Goal: Task Accomplishment & Management: Manage account settings

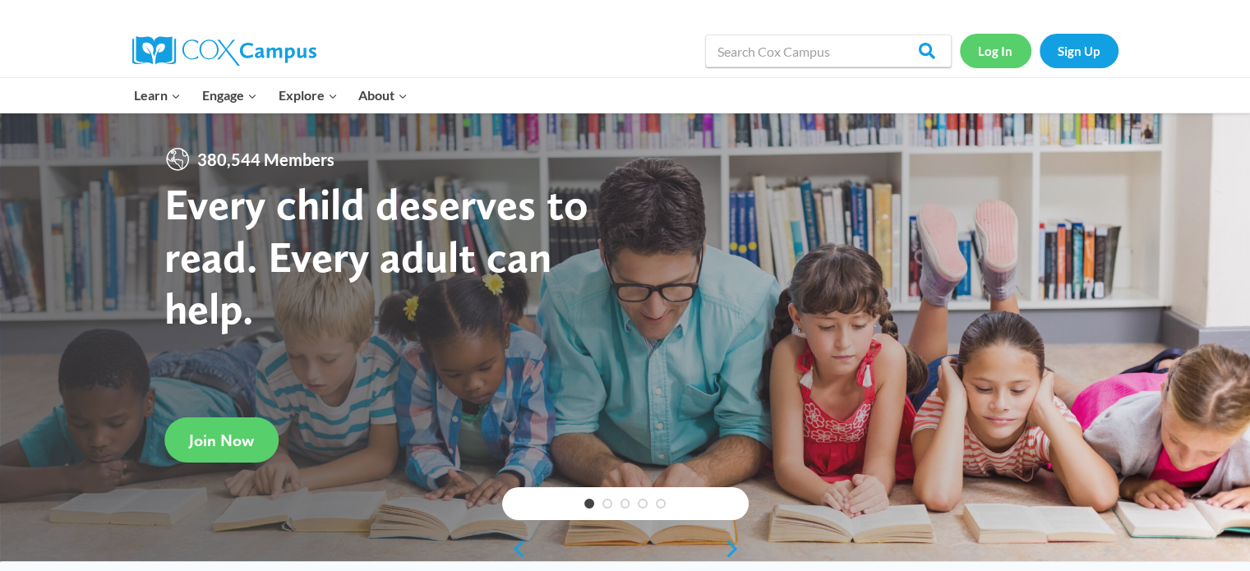
click at [1004, 41] on link "Log In" at bounding box center [996, 51] width 72 height 34
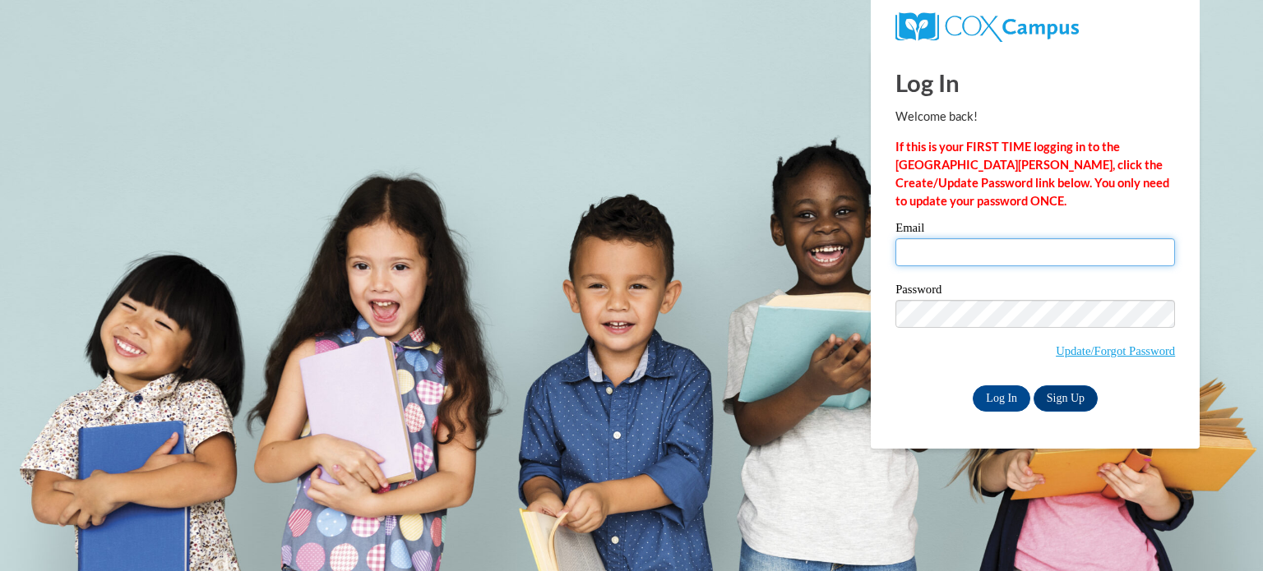
click at [957, 256] on input "Email" at bounding box center [1034, 252] width 279 height 28
type input "[EMAIL_ADDRESS][PERSON_NAME][DOMAIN_NAME]"
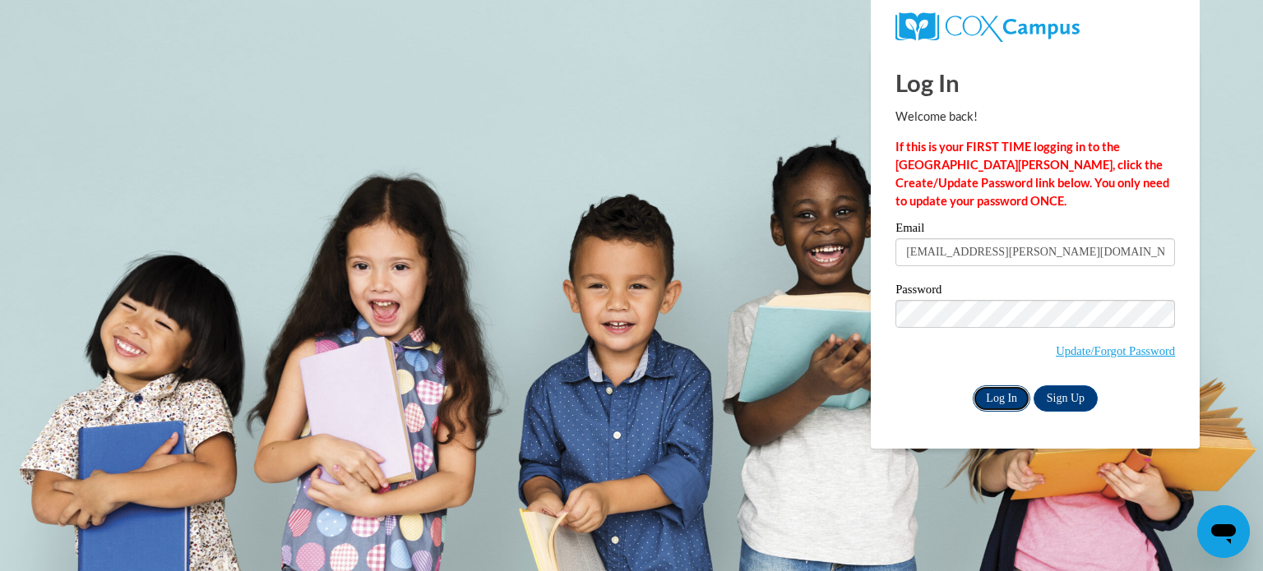
click at [996, 397] on input "Log In" at bounding box center [1001, 399] width 58 height 26
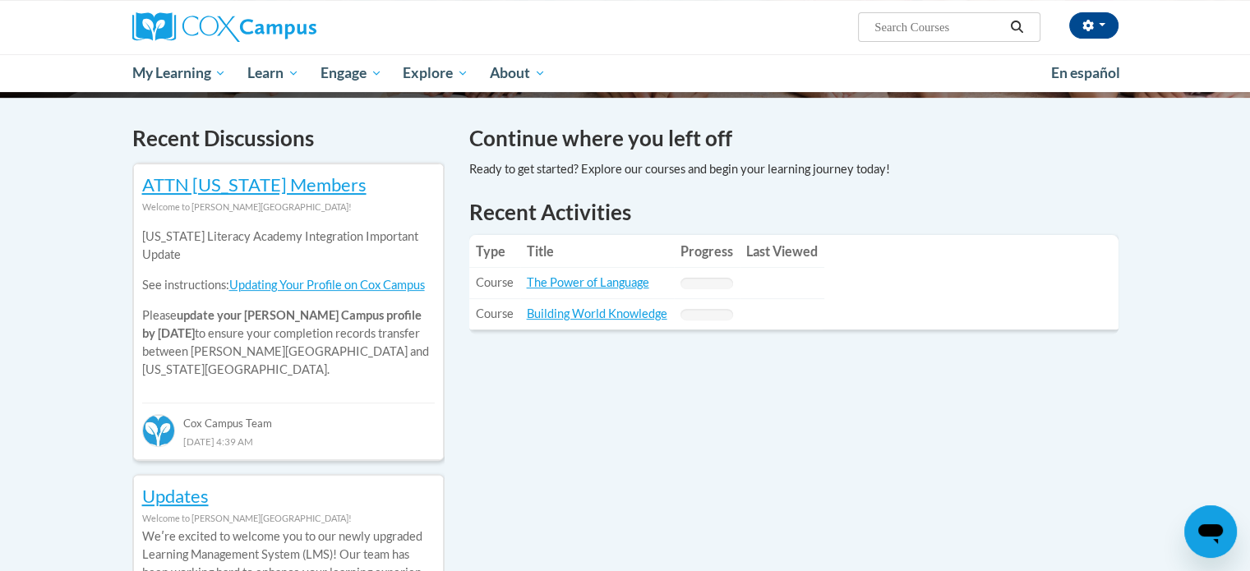
scroll to position [487, 0]
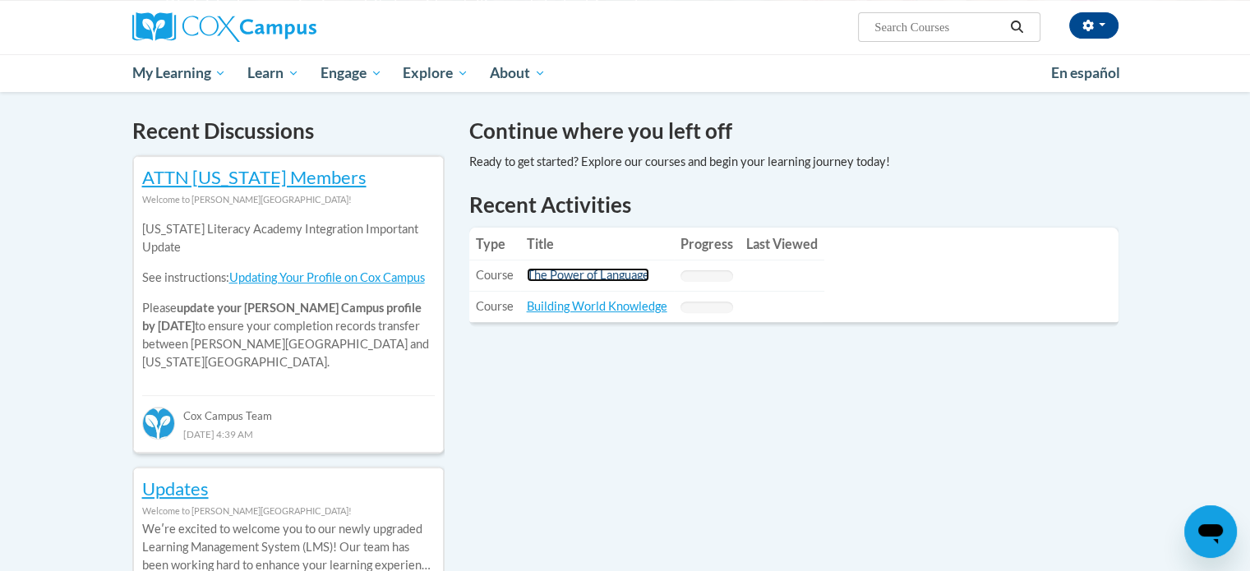
click at [585, 273] on link "The Power of Language" at bounding box center [588, 275] width 122 height 14
